Goal: Find specific page/section: Find specific page/section

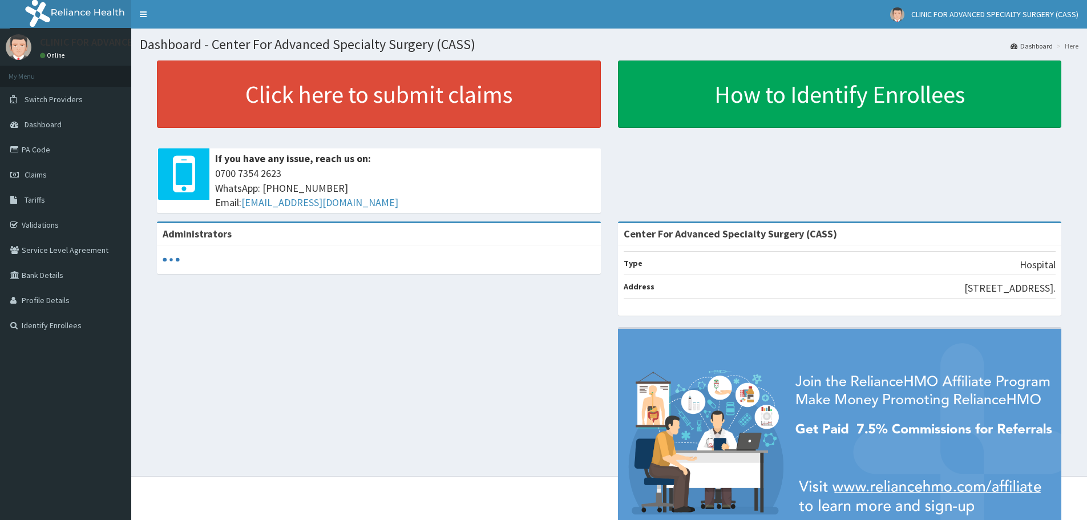
click at [29, 152] on link "PA Code" at bounding box center [65, 149] width 131 height 25
click at [43, 150] on link "PA Code" at bounding box center [65, 149] width 131 height 25
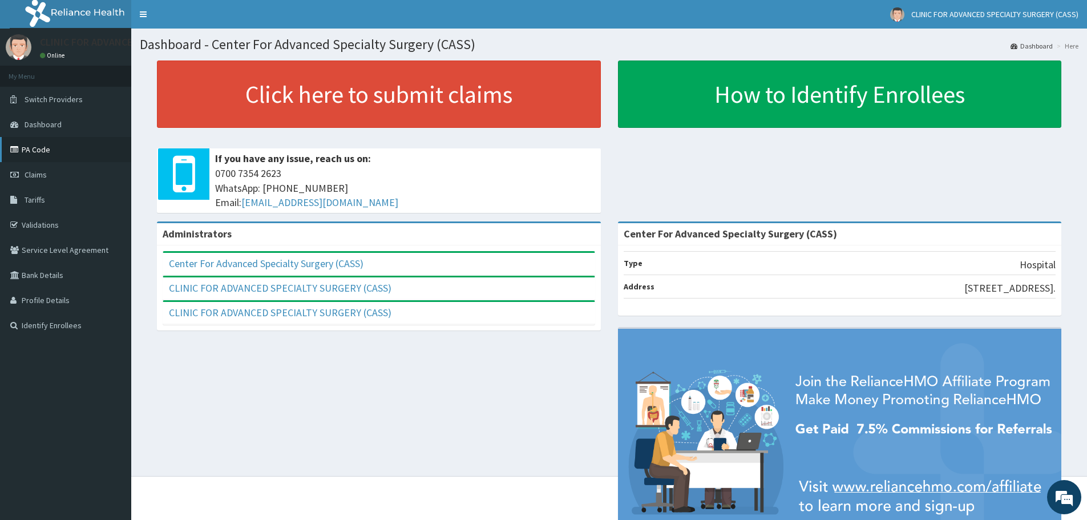
click at [31, 152] on link "PA Code" at bounding box center [65, 149] width 131 height 25
